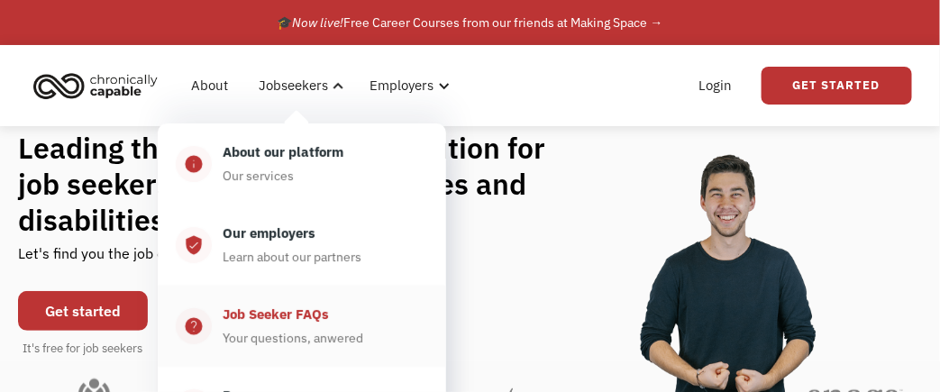
click at [264, 318] on div "Job Seeker FAQs" at bounding box center [276, 315] width 106 height 22
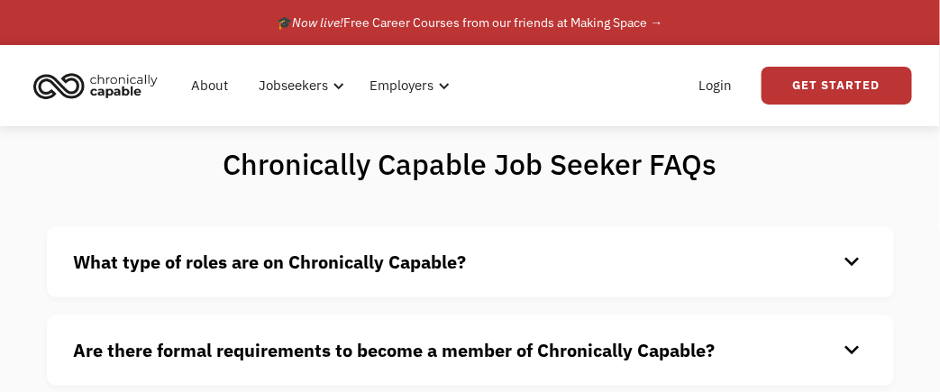
click at [845, 260] on div "keyboard_arrow_down" at bounding box center [852, 262] width 29 height 27
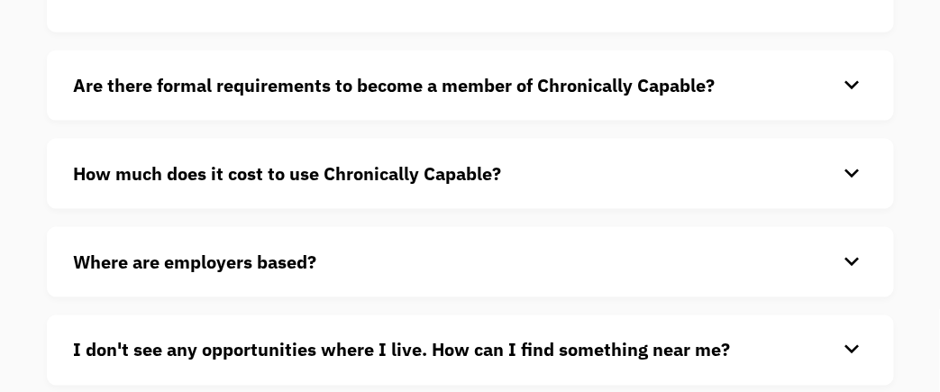
scroll to position [643, 0]
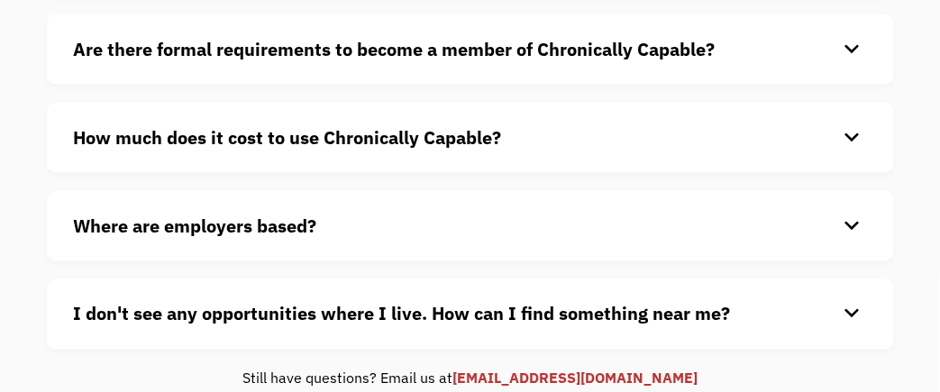
click at [853, 47] on div "keyboard_arrow_down" at bounding box center [852, 49] width 29 height 27
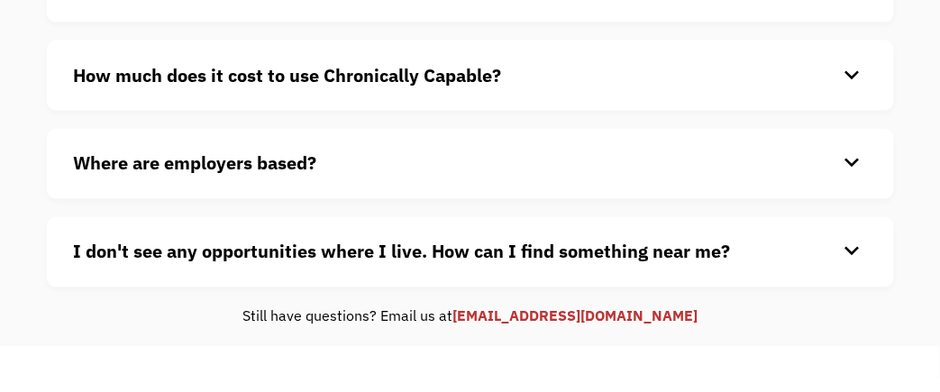
scroll to position [786, 0]
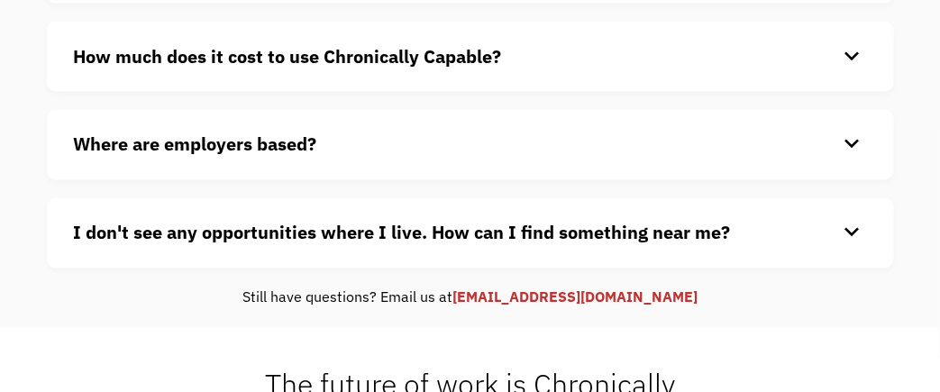
click at [845, 52] on div "keyboard_arrow_down" at bounding box center [852, 56] width 29 height 27
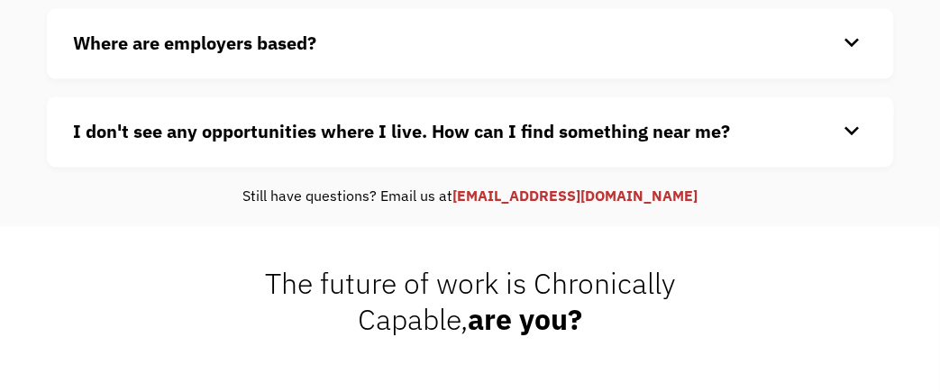
scroll to position [929, 0]
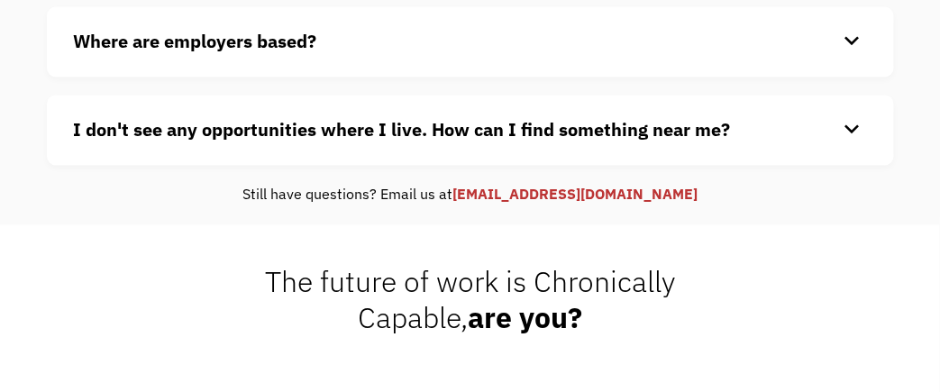
click at [848, 39] on div "keyboard_arrow_down" at bounding box center [852, 41] width 29 height 27
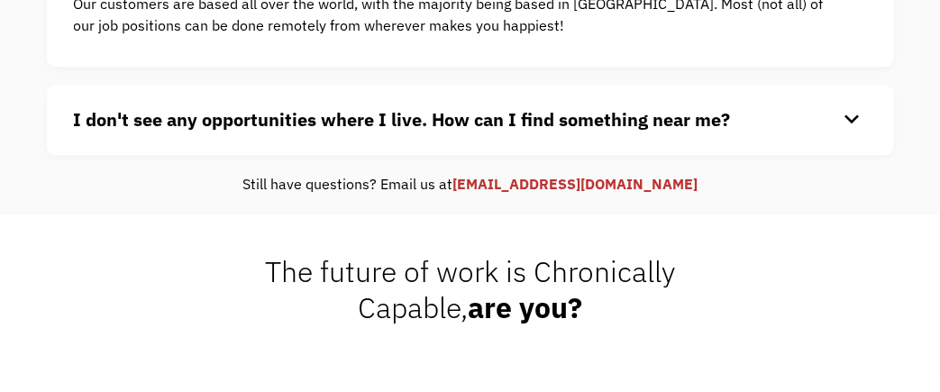
scroll to position [1036, 0]
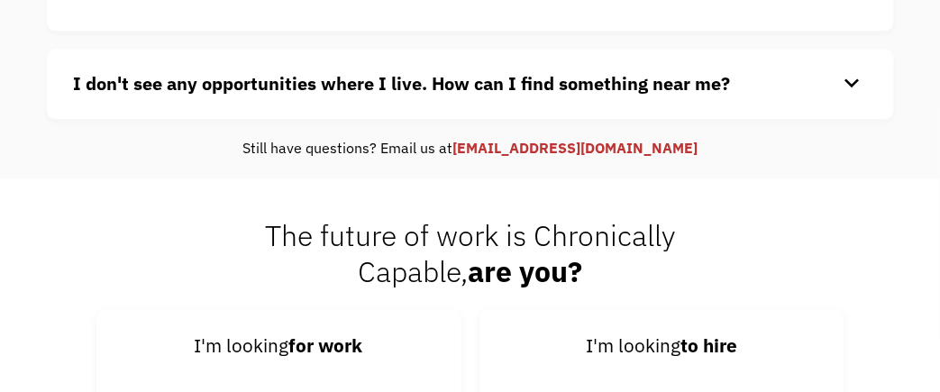
click at [854, 75] on div "keyboard_arrow_down" at bounding box center [852, 83] width 29 height 27
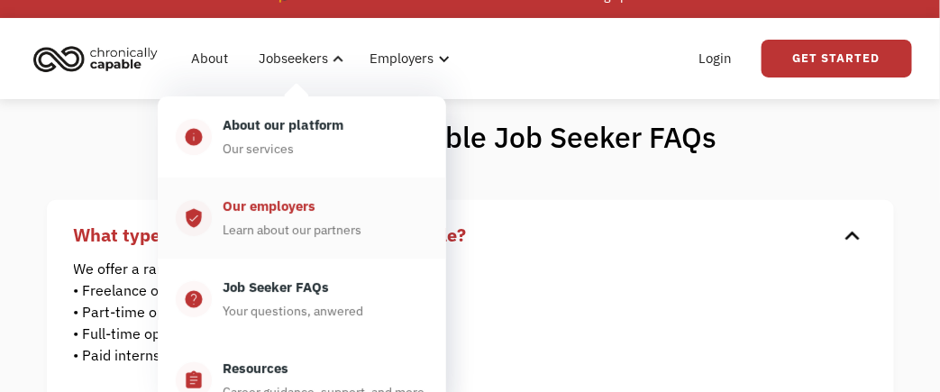
scroll to position [0, 0]
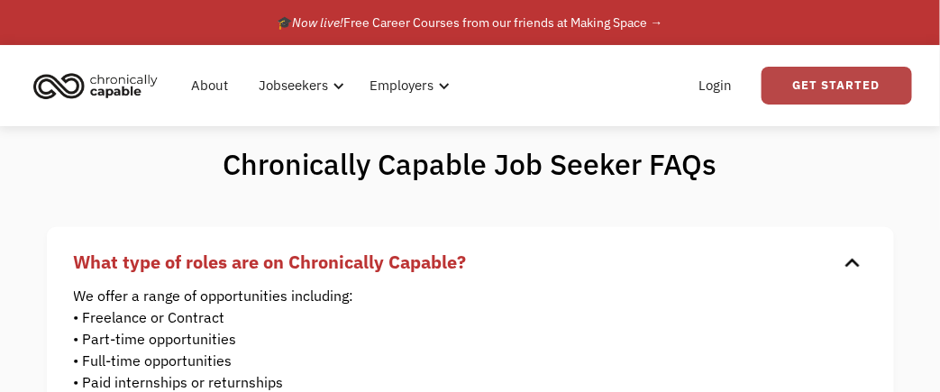
click at [844, 78] on link "Get Started" at bounding box center [836, 86] width 150 height 38
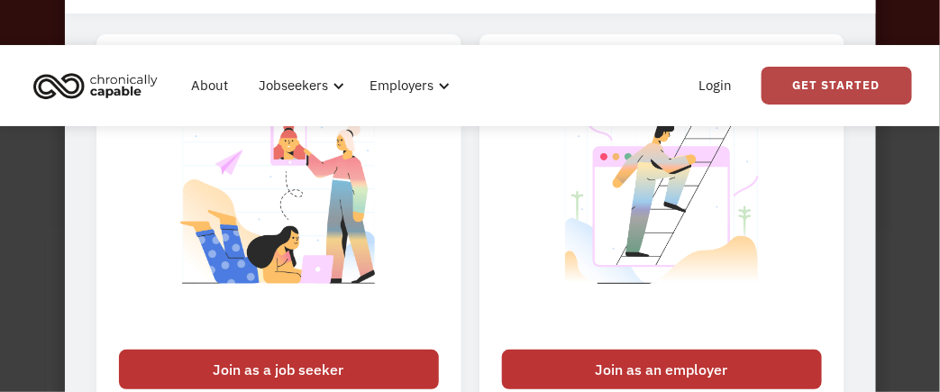
click at [845, 78] on link "Get Started" at bounding box center [836, 86] width 150 height 38
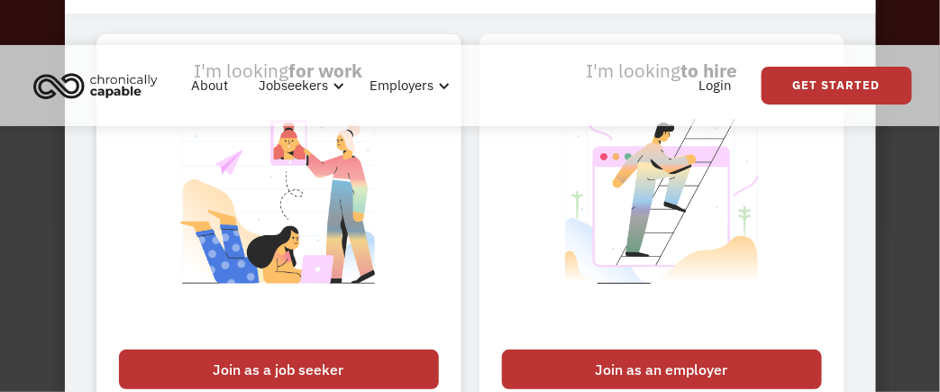
drag, startPoint x: 845, startPoint y: 78, endPoint x: 317, endPoint y: 362, distance: 599.3
click at [317, 362] on div "Join as a job seeker" at bounding box center [279, 370] width 320 height 40
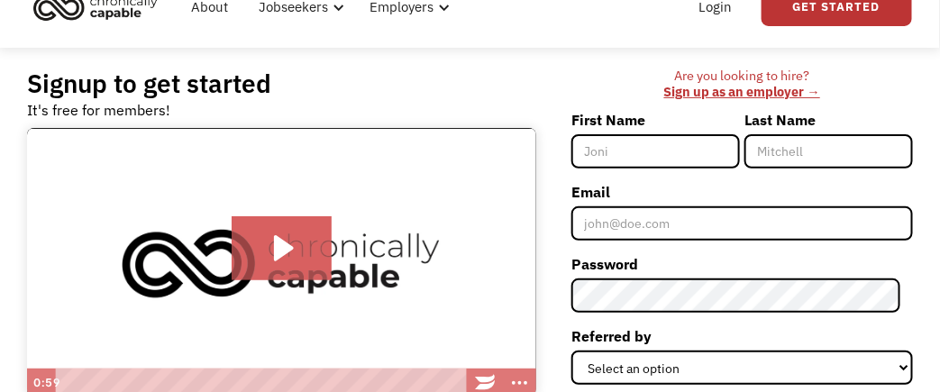
scroll to position [74, 0]
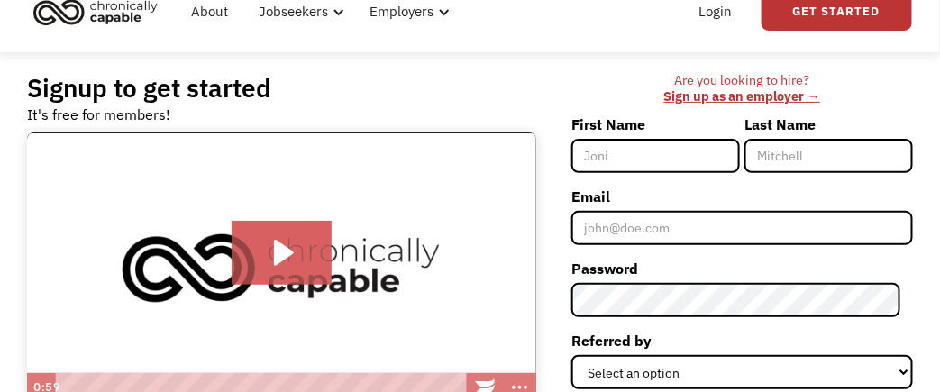
click at [714, 159] on input "First Name" at bounding box center [655, 156] width 168 height 34
click at [682, 154] on input "First Name" at bounding box center [655, 156] width 168 height 34
type input "Diane"
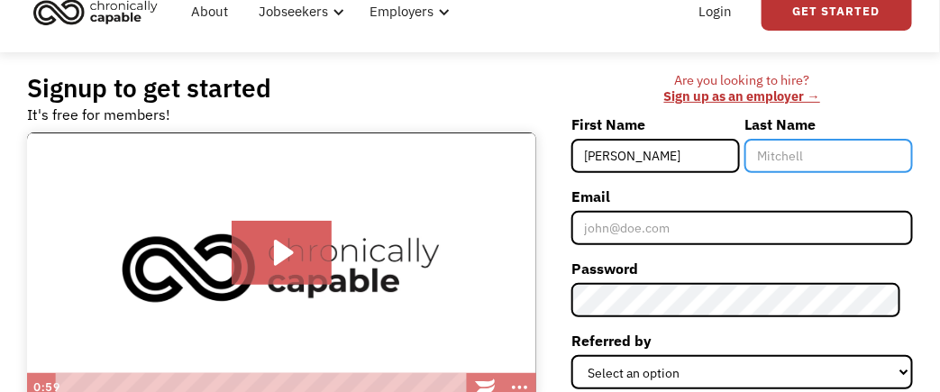
type input "Rork"
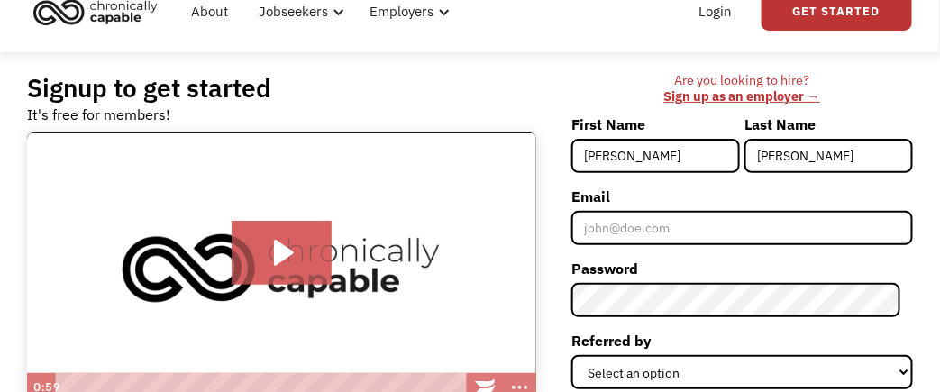
type input "dianerork6@gmail.com"
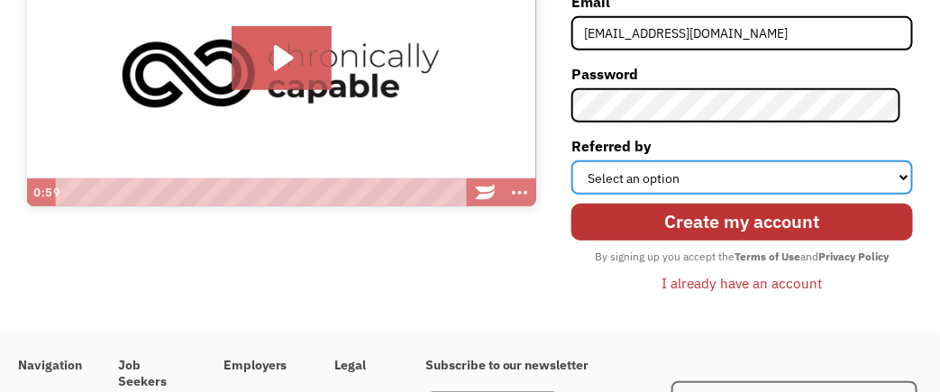
scroll to position [262, 0]
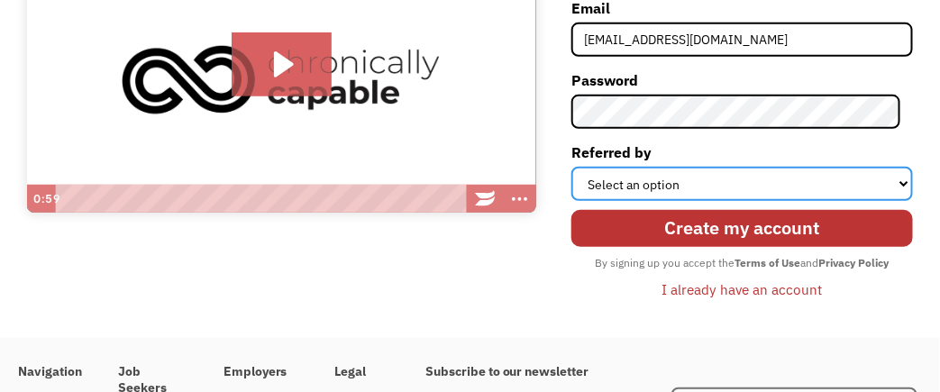
click at [899, 179] on select "Select an option Instagram Facebook Twitter Search Engine News Article Word of …" at bounding box center [741, 184] width 341 height 34
select select "Word of Mouth"
click at [584, 167] on select "Select an option Instagram Facebook Twitter Search Engine News Article Word of …" at bounding box center [741, 184] width 341 height 34
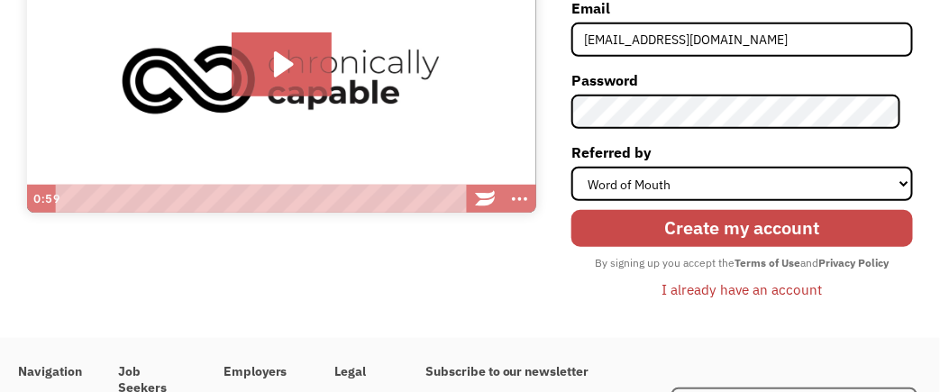
click at [750, 223] on input "Create my account" at bounding box center [741, 228] width 341 height 37
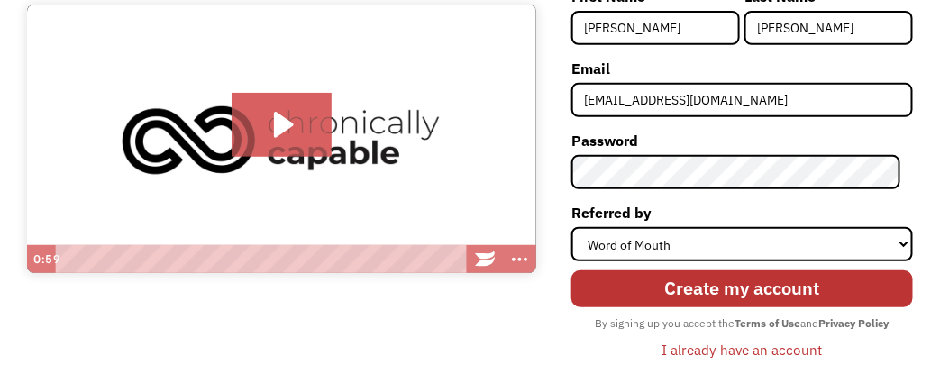
scroll to position [204, 0]
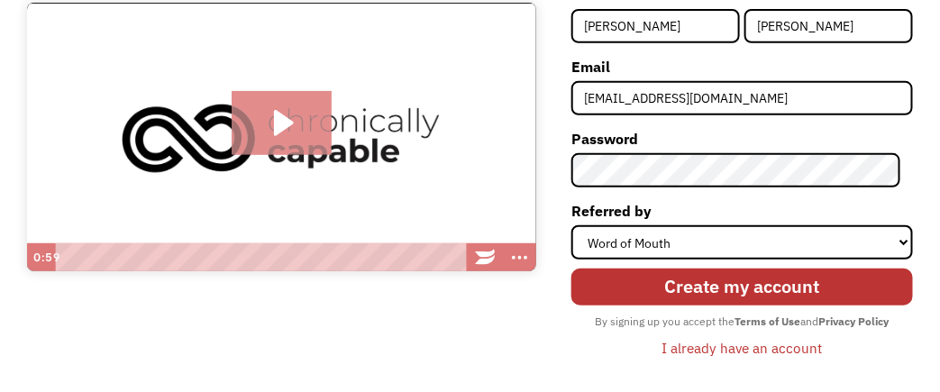
click at [284, 123] on icon "Play Video: Introducing Chronically Capable" at bounding box center [284, 123] width 20 height 26
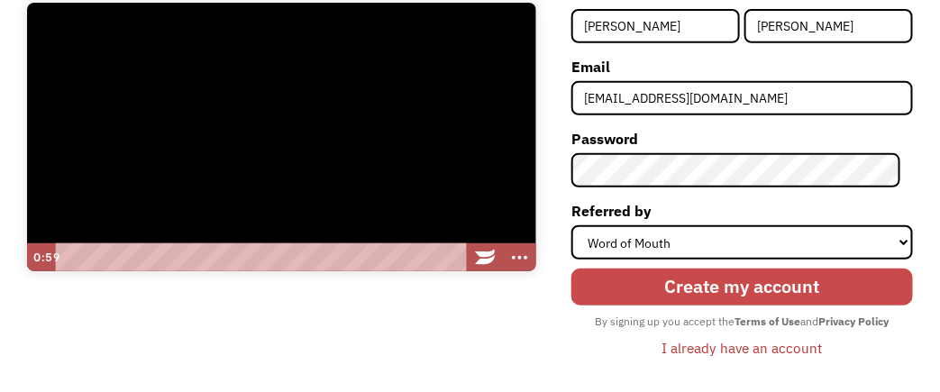
click at [736, 285] on input "Create my account" at bounding box center [741, 286] width 341 height 37
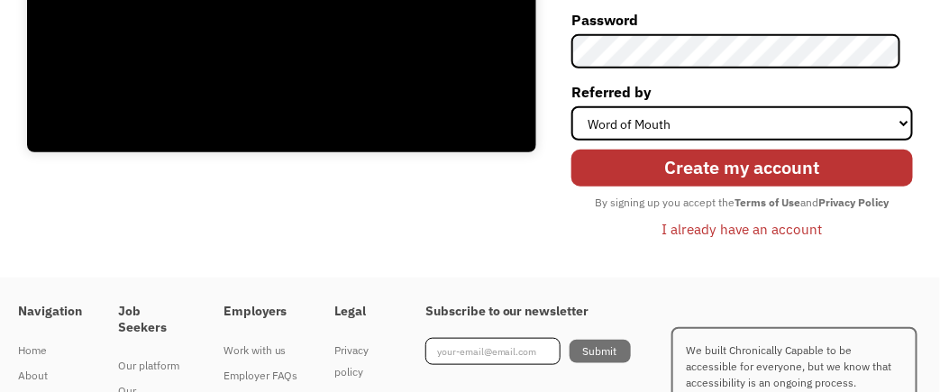
scroll to position [322, 0]
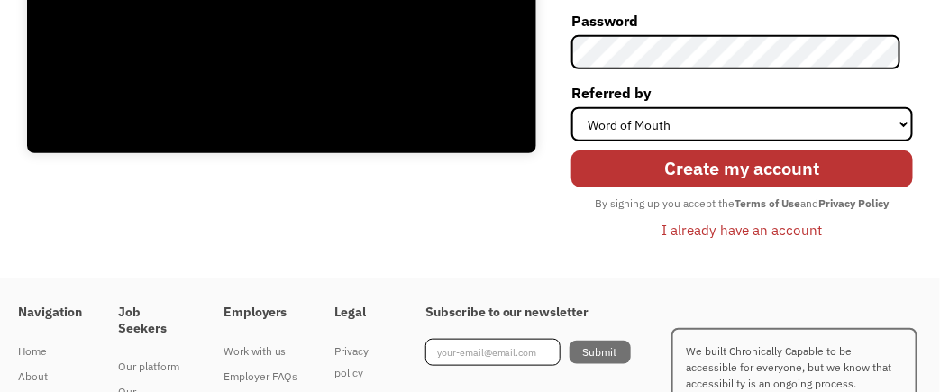
click at [759, 227] on div "I already have an account" at bounding box center [741, 230] width 160 height 22
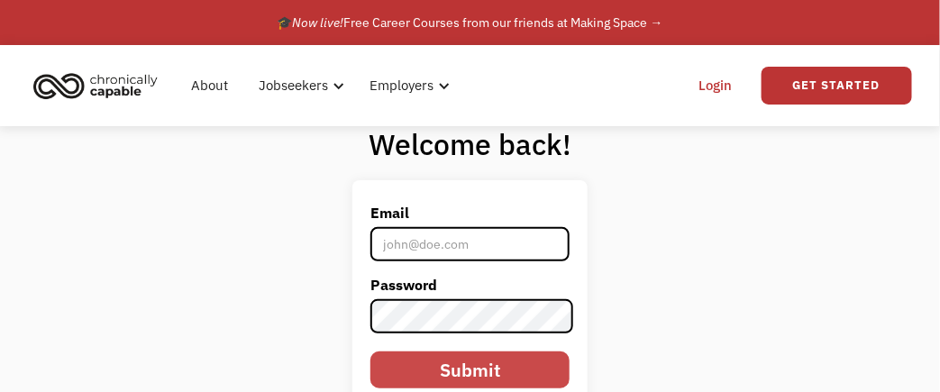
type input "dianerork@yahoo.com"
click at [467, 362] on input "Submit" at bounding box center [469, 369] width 199 height 37
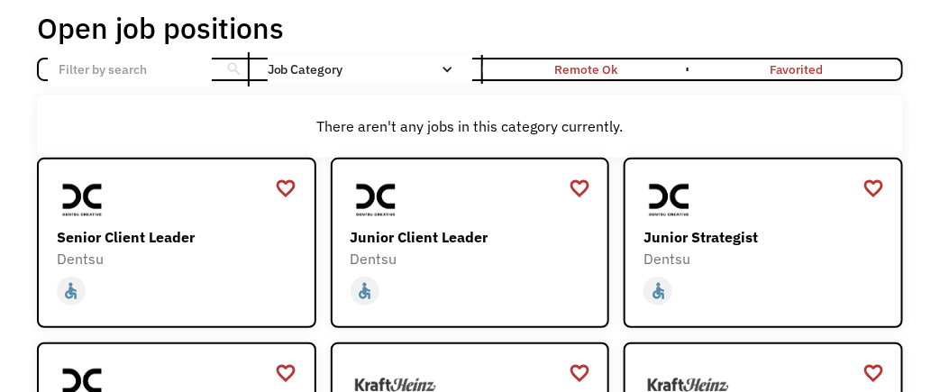
scroll to position [90, 0]
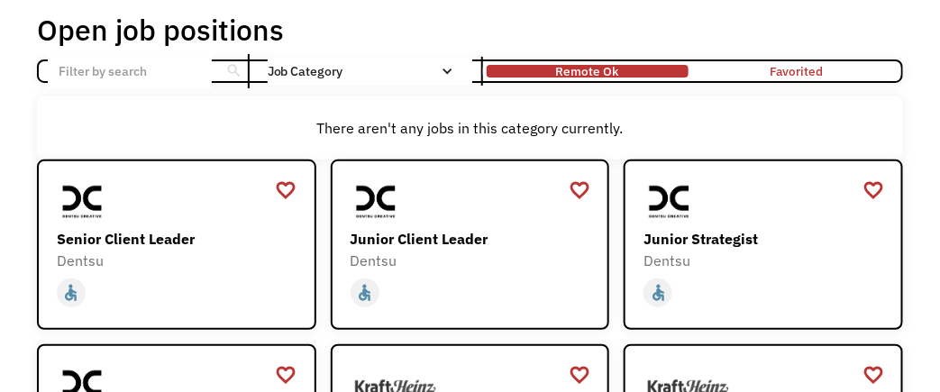
click at [553, 72] on div "Remote Ok" at bounding box center [587, 71] width 202 height 4
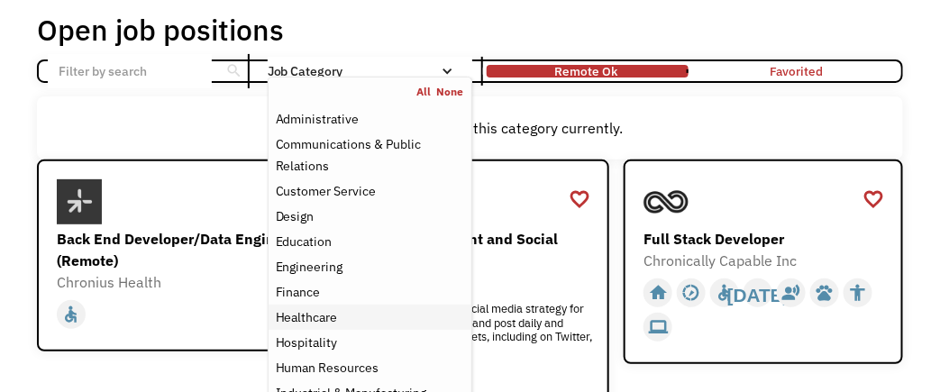
click at [323, 313] on div "Healthcare" at bounding box center [307, 317] width 62 height 22
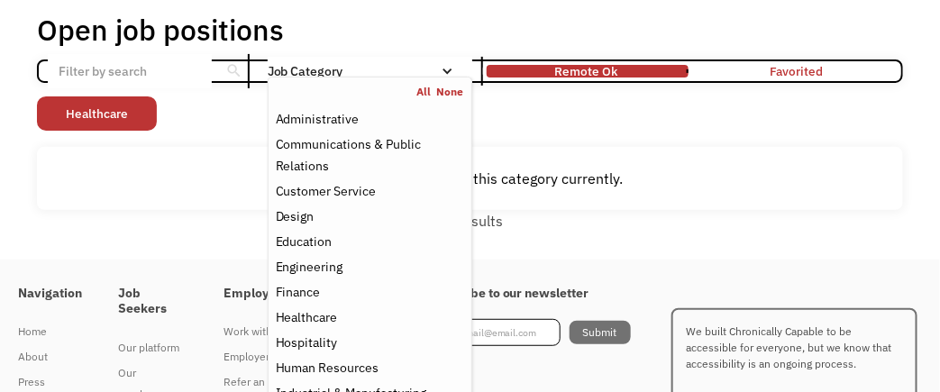
click at [520, 125] on div "Non-profit/Philanthropy Other Transportation Technology Science Sales Operation…" at bounding box center [470, 115] width 866 height 39
click at [332, 186] on div "Customer Service" at bounding box center [326, 191] width 101 height 22
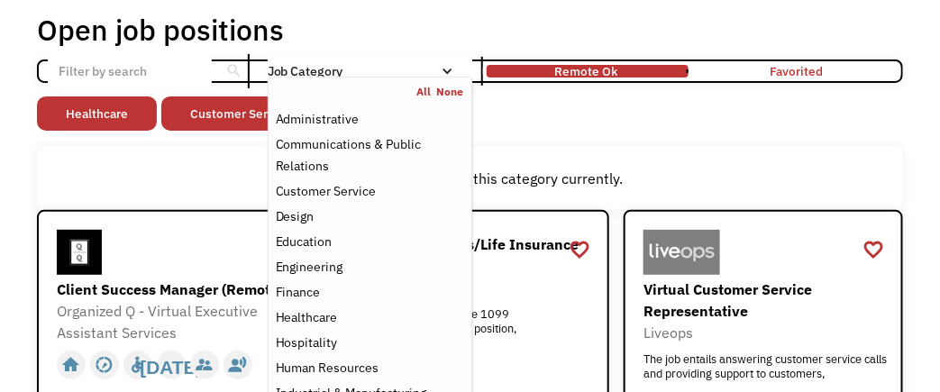
click at [904, 135] on div "Open job positions You have X liked items Search search Filter by category Admi…" at bounding box center [470, 243] width 902 height 478
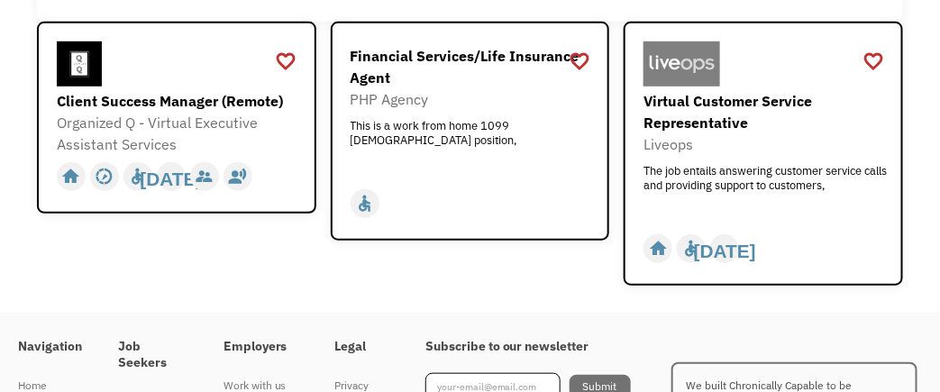
scroll to position [268, 0]
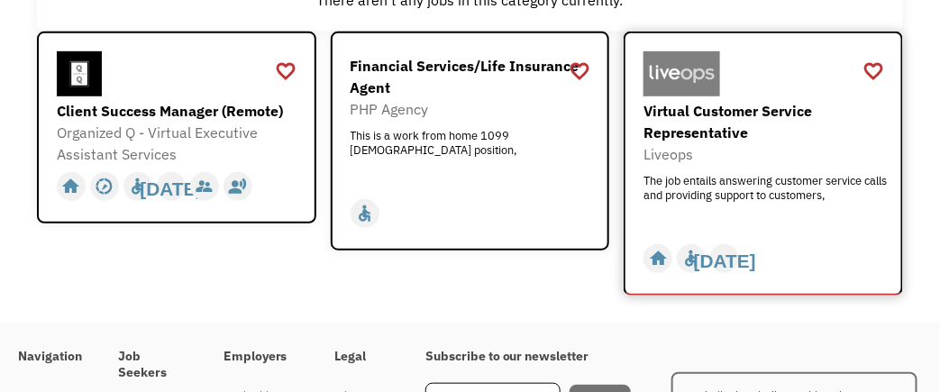
click at [658, 123] on div "Virtual Customer Service Representative" at bounding box center [765, 121] width 244 height 43
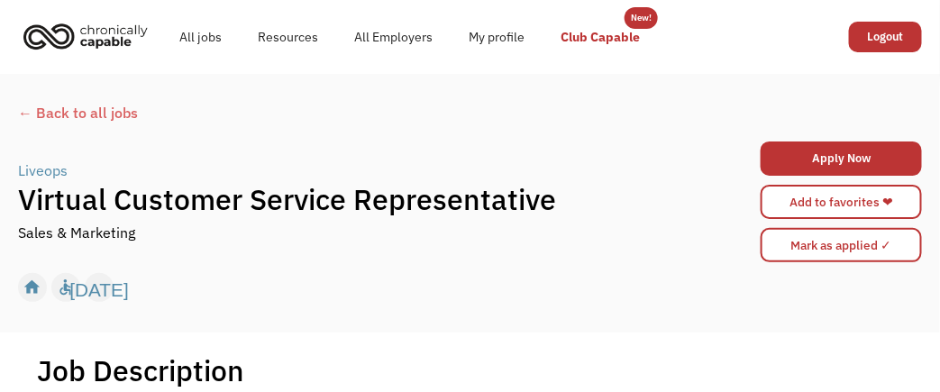
click at [595, 33] on link "Club Capable" at bounding box center [599, 37] width 115 height 58
click at [368, 32] on link "All Employers" at bounding box center [393, 37] width 114 height 58
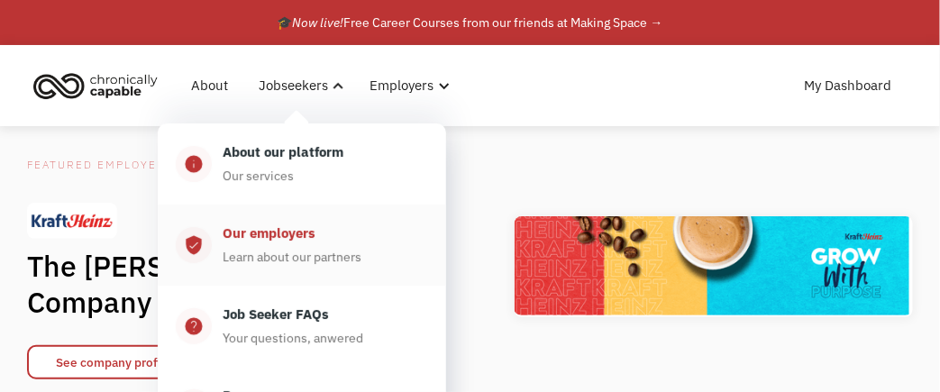
click at [274, 229] on div "Our employers" at bounding box center [269, 234] width 93 height 22
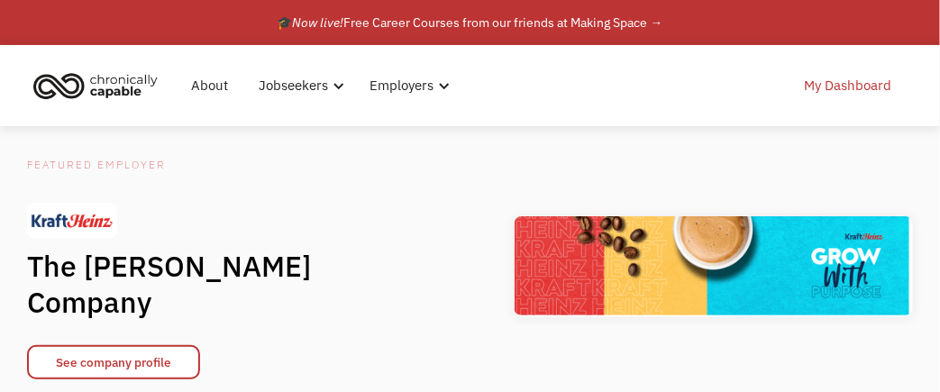
click at [844, 92] on link "My Dashboard" at bounding box center [848, 86] width 109 height 58
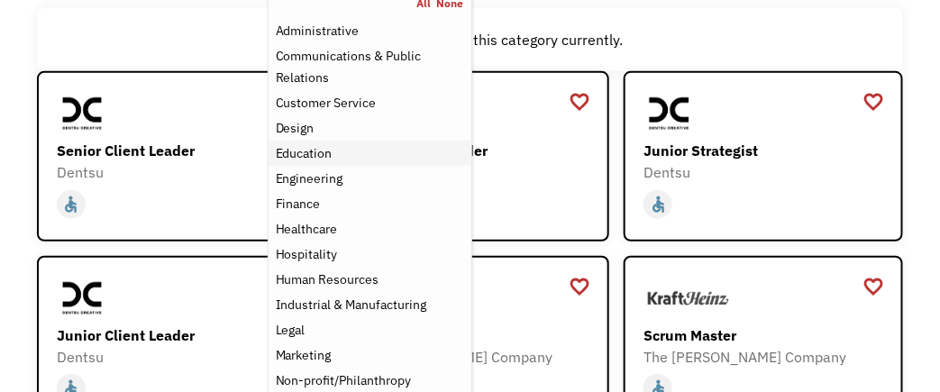
scroll to position [214, 0]
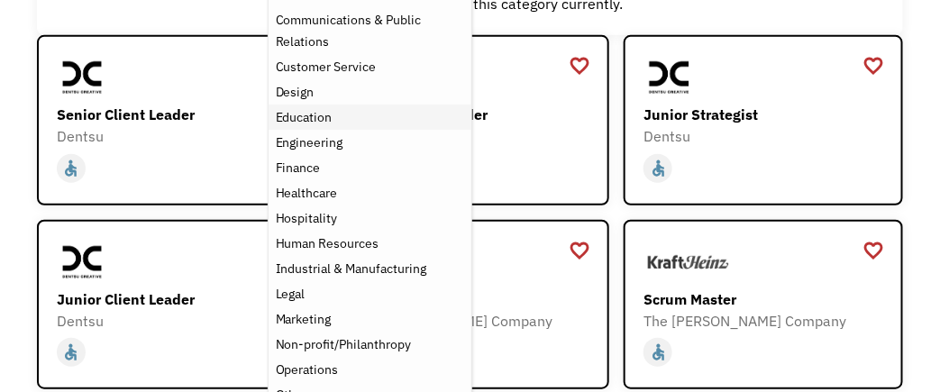
click at [312, 339] on div "Non-profit/Philanthropy" at bounding box center [344, 344] width 136 height 22
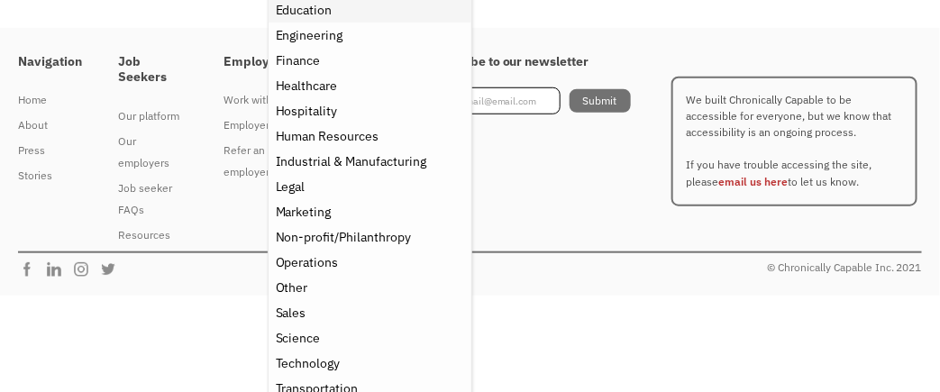
scroll to position [337, 0]
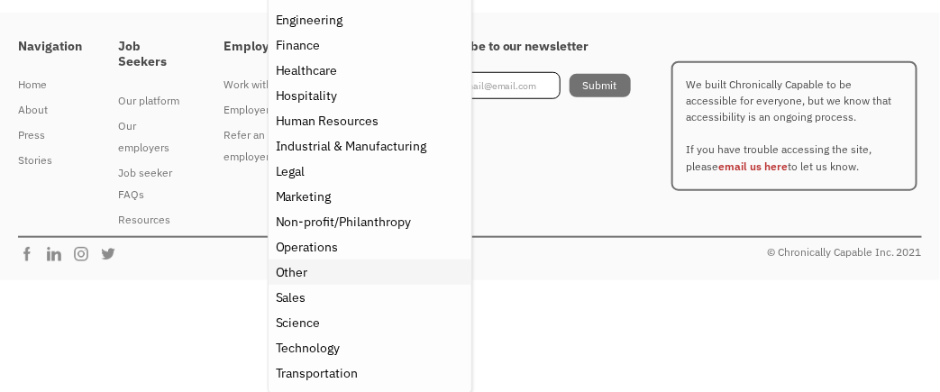
click at [295, 274] on div "Other" at bounding box center [292, 272] width 32 height 22
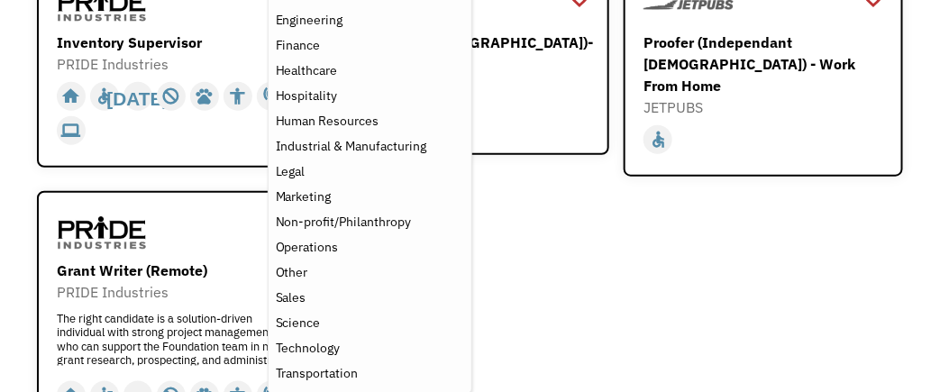
click at [646, 232] on div "favorite_border favorite Saving Senior Client Leader Dentsu https://join.smartr…" at bounding box center [470, 215] width 866 height 504
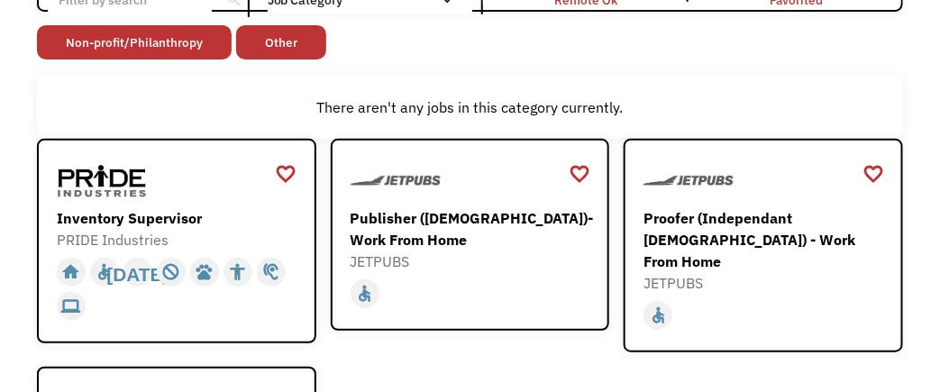
scroll to position [159, 0]
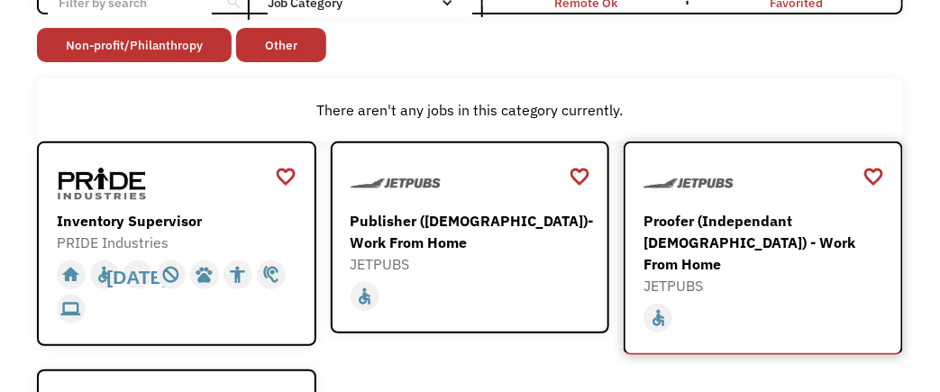
click at [674, 223] on div "Proofer (Independant [DEMOGRAPHIC_DATA]) - Work From Home" at bounding box center [765, 242] width 244 height 65
click at [15, 225] on div "Open job positions You have X liked items Search search Filter by category Admi…" at bounding box center [470, 294] width 940 height 758
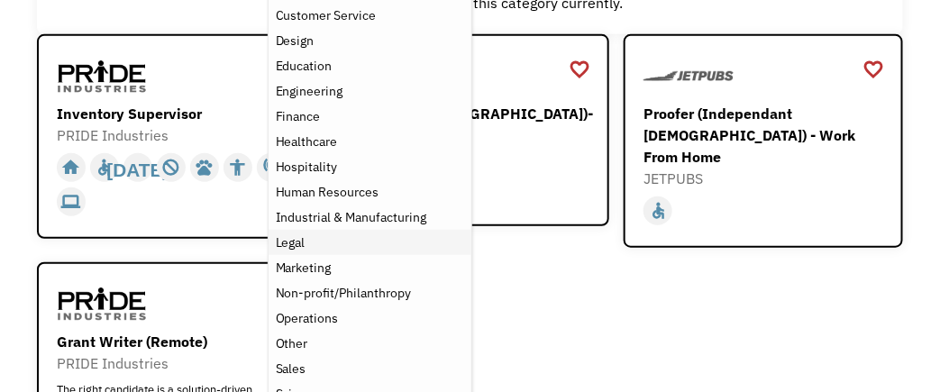
scroll to position [230, 0]
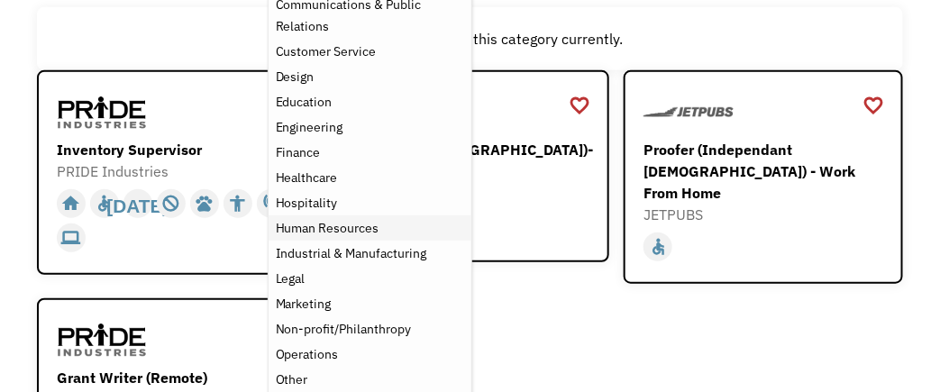
click at [299, 223] on div "Human Resources" at bounding box center [328, 228] width 104 height 22
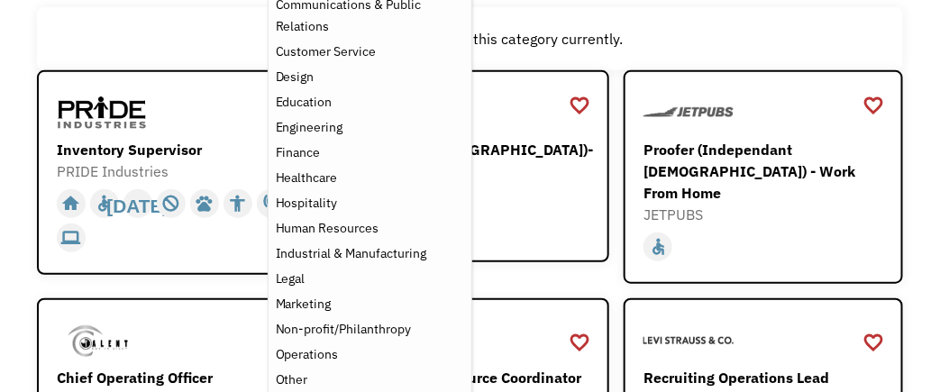
click at [915, 226] on div "Open job positions You have X liked items Search search Filter by category Admi…" at bounding box center [470, 390] width 902 height 1052
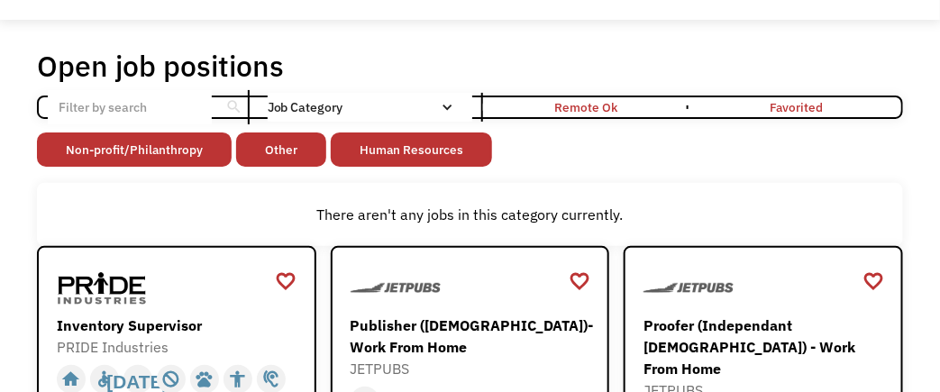
scroll to position [51, 0]
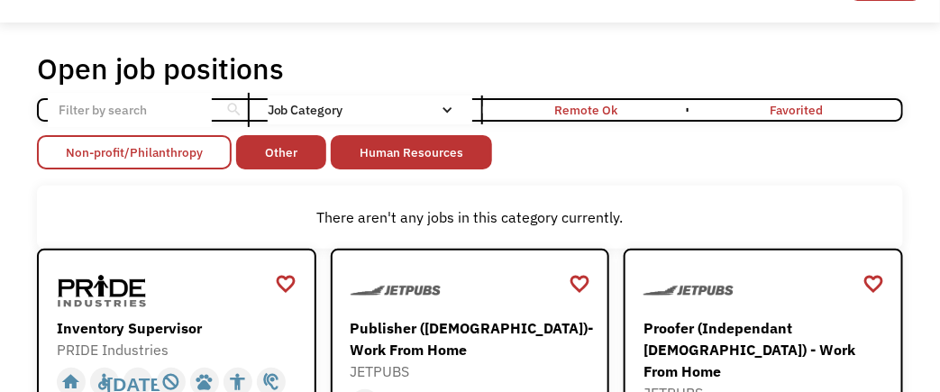
click at [204, 150] on link "Non-profit/Philanthropy" at bounding box center [134, 152] width 195 height 34
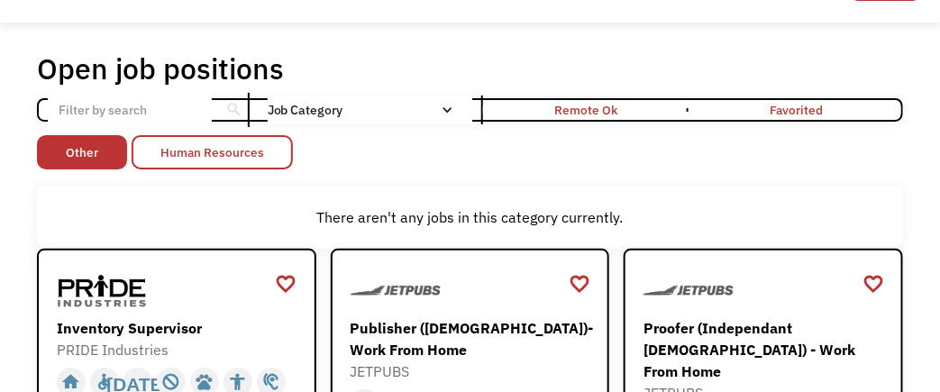
click at [262, 145] on link "Human Resources" at bounding box center [212, 152] width 161 height 34
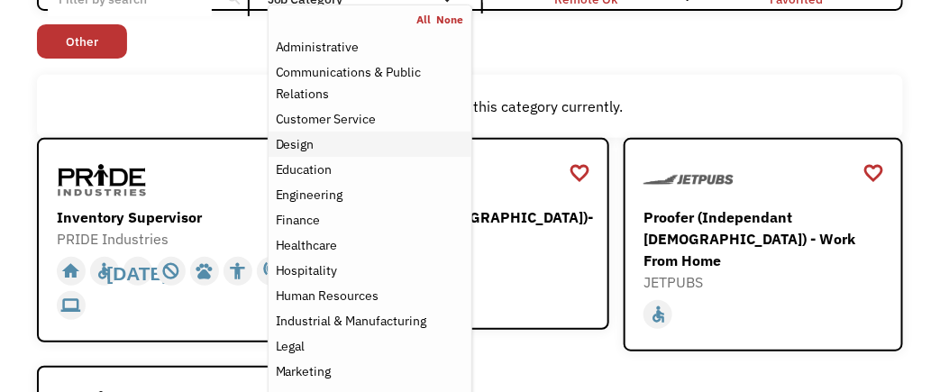
scroll to position [159, 0]
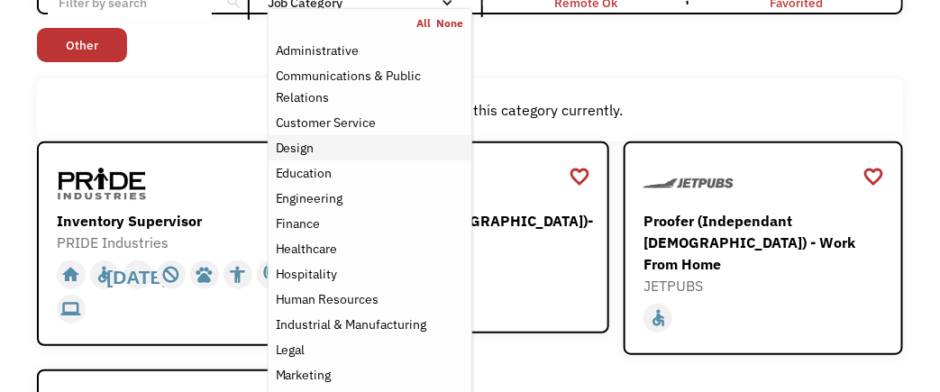
click at [335, 253] on div "Healthcare" at bounding box center [307, 249] width 62 height 22
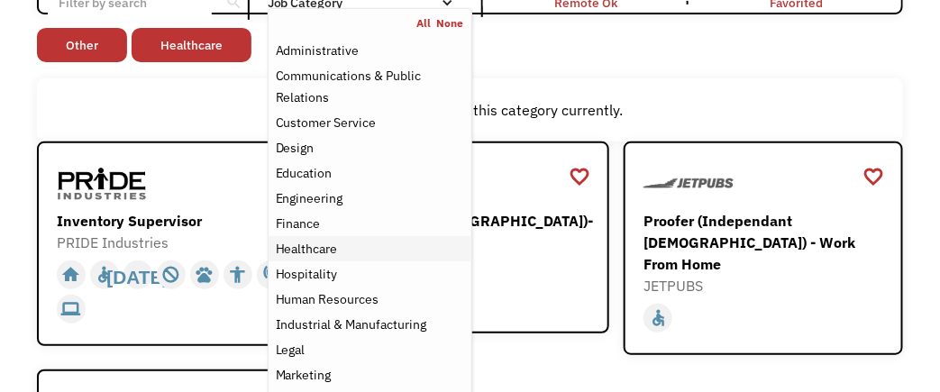
click at [306, 248] on div "Healthcare" at bounding box center [307, 249] width 62 height 22
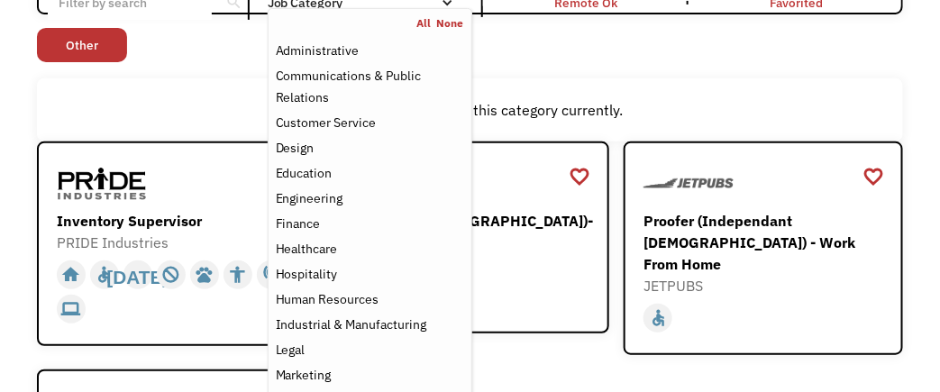
click at [924, 257] on div "Open job positions You have X liked items Search search Filter by category Admi…" at bounding box center [470, 294] width 940 height 758
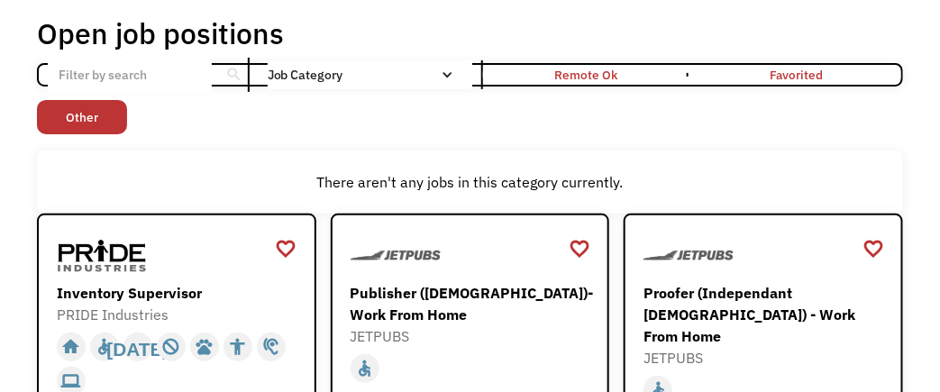
scroll to position [51, 0]
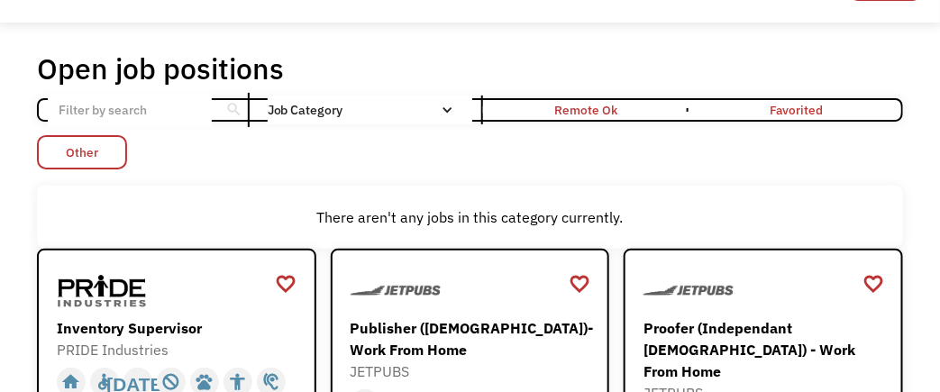
click at [86, 147] on link "Other" at bounding box center [82, 152] width 90 height 34
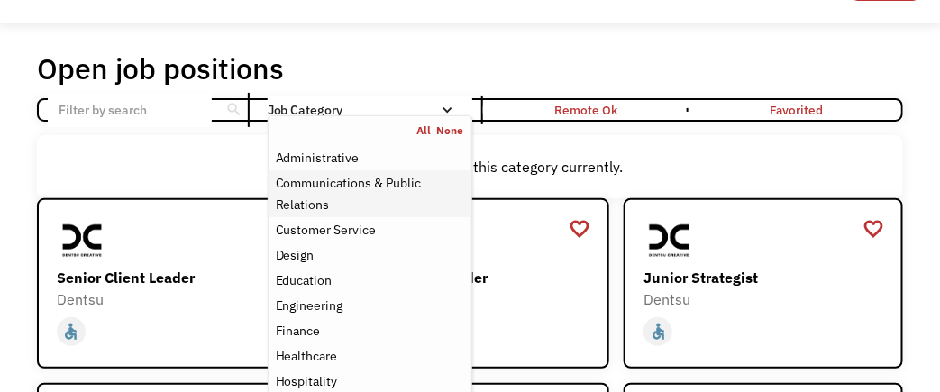
click at [295, 195] on div "Communications & Public Relations" at bounding box center [370, 193] width 188 height 43
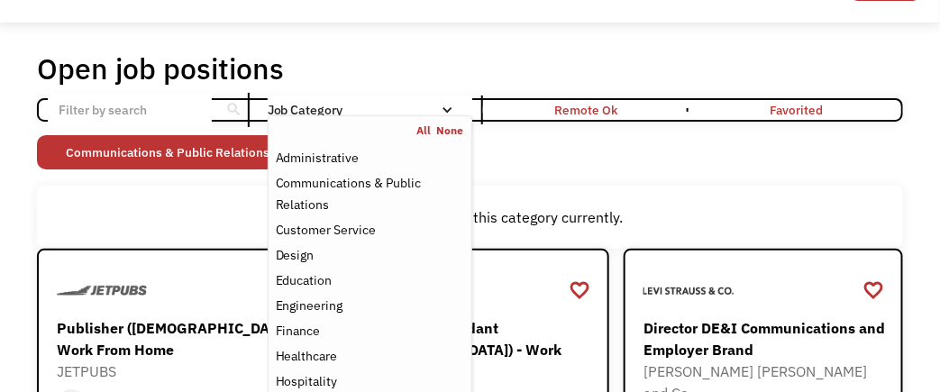
click at [759, 195] on div "There aren't any jobs in this category currently." at bounding box center [470, 217] width 866 height 63
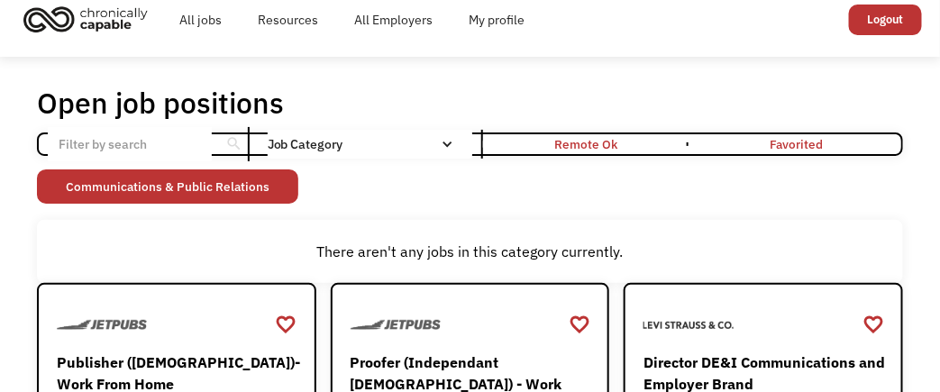
scroll to position [15, 0]
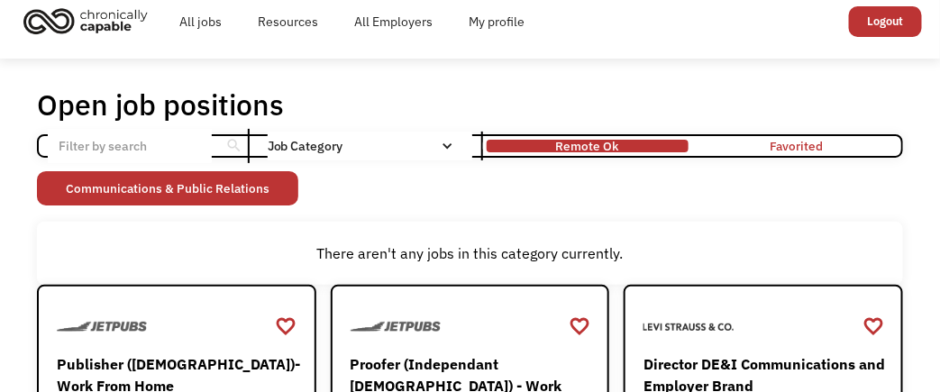
click at [608, 138] on div "Remote Ok" at bounding box center [587, 146] width 63 height 22
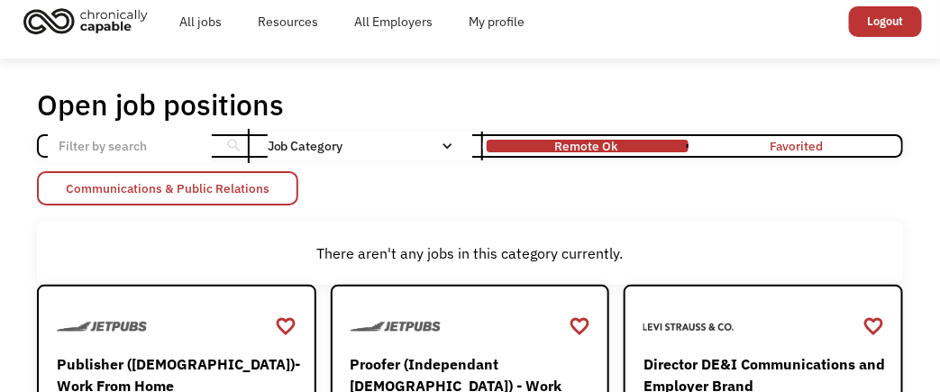
click at [192, 186] on link "Communications & Public Relations" at bounding box center [167, 188] width 261 height 34
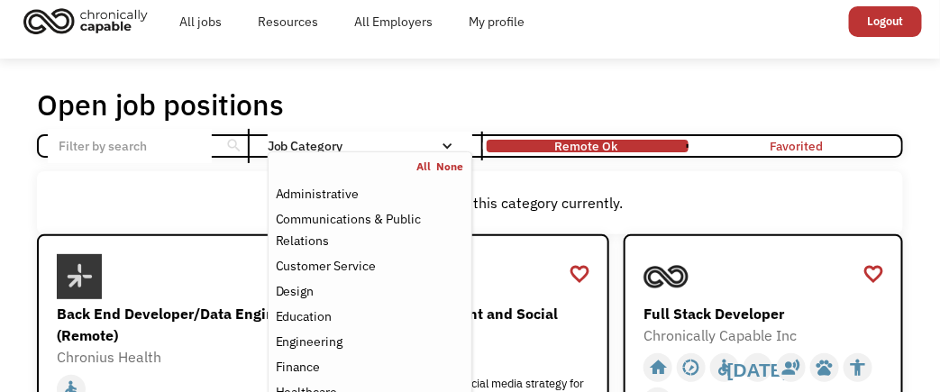
click at [424, 162] on link "All" at bounding box center [427, 166] width 20 height 14
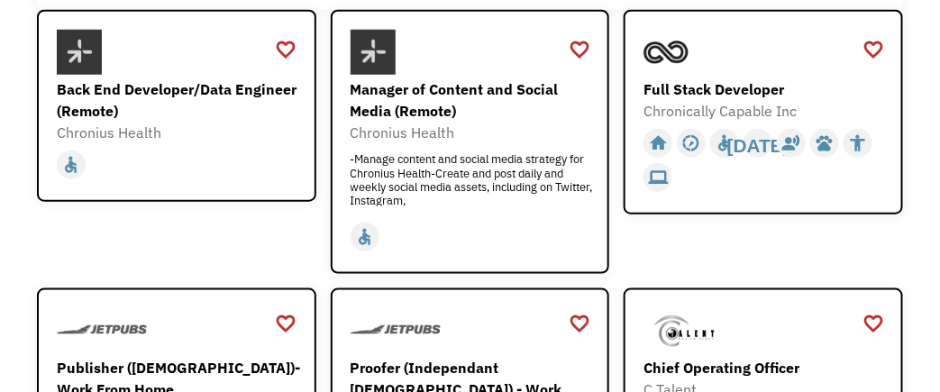
scroll to position [408, 0]
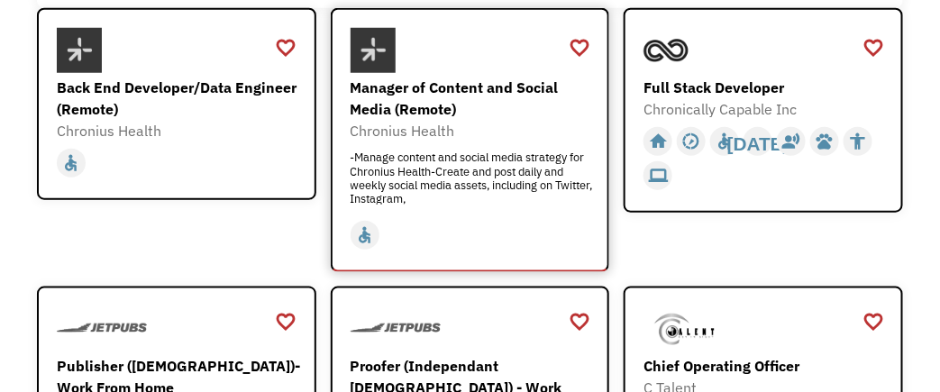
click at [374, 83] on div "Manager of Content and Social Media (Remote)" at bounding box center [472, 98] width 244 height 43
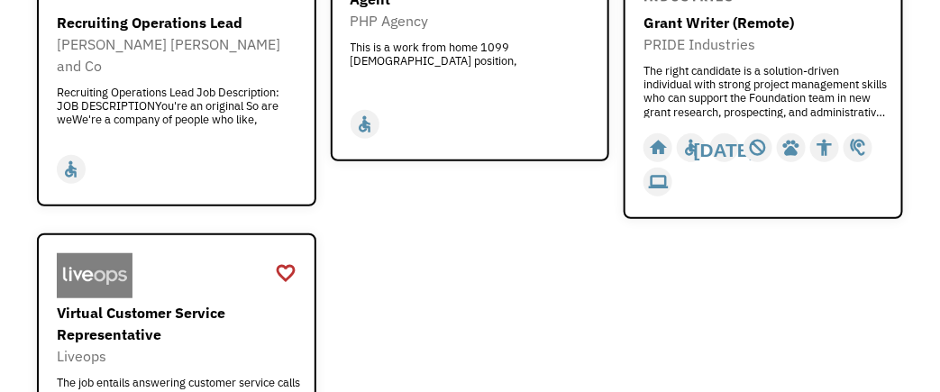
scroll to position [2017, 0]
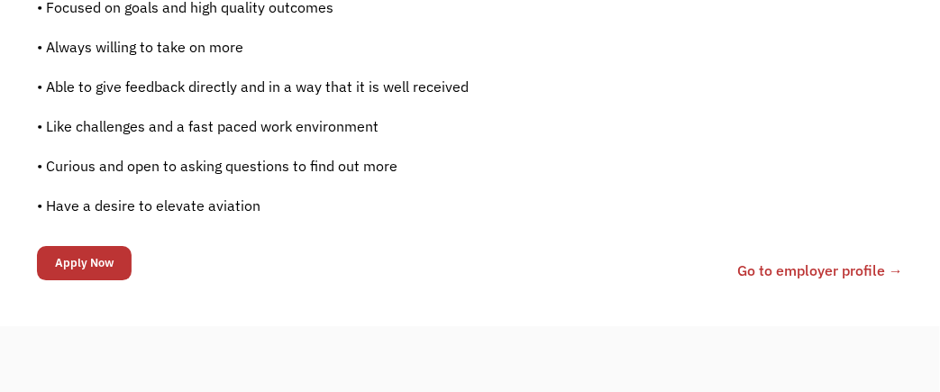
scroll to position [1429, 0]
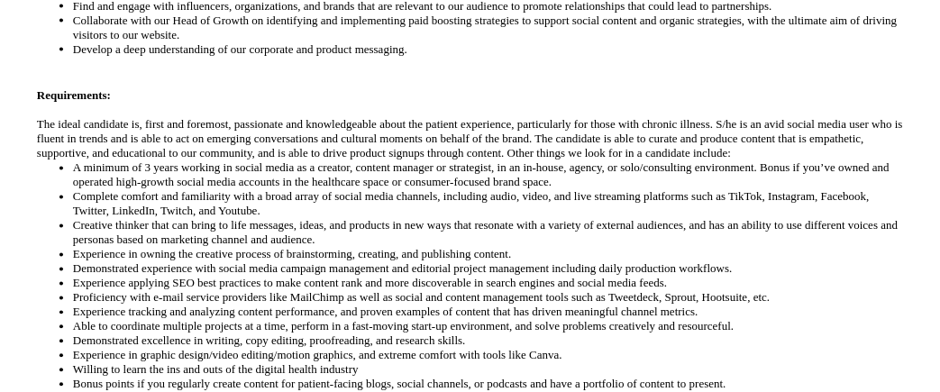
scroll to position [822, 0]
